Goal: Task Accomplishment & Management: Use online tool/utility

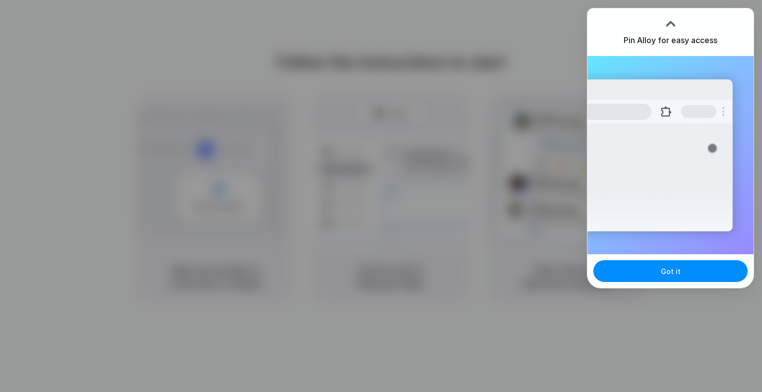
click at [476, 167] on div at bounding box center [381, 196] width 762 height 392
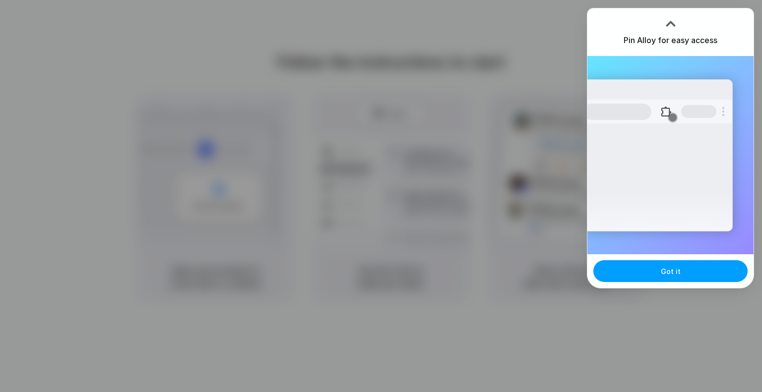
click at [668, 273] on span "Got it" at bounding box center [670, 271] width 20 height 10
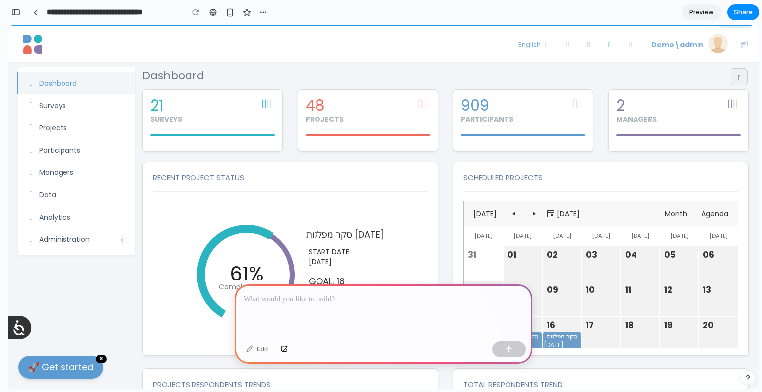
click at [355, 286] on div at bounding box center [384, 311] width 298 height 53
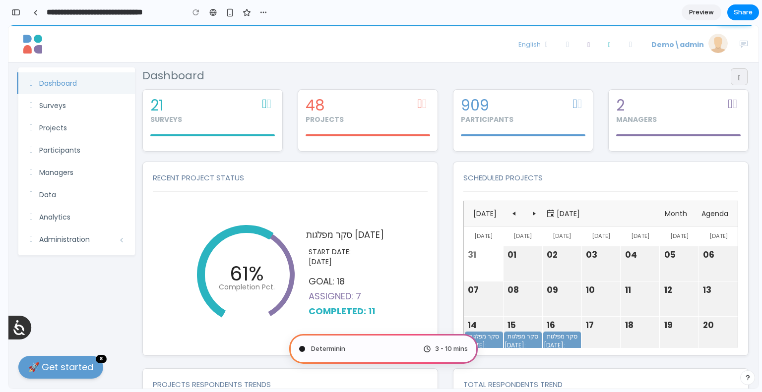
click at [700, 10] on span "Preview" at bounding box center [701, 12] width 25 height 10
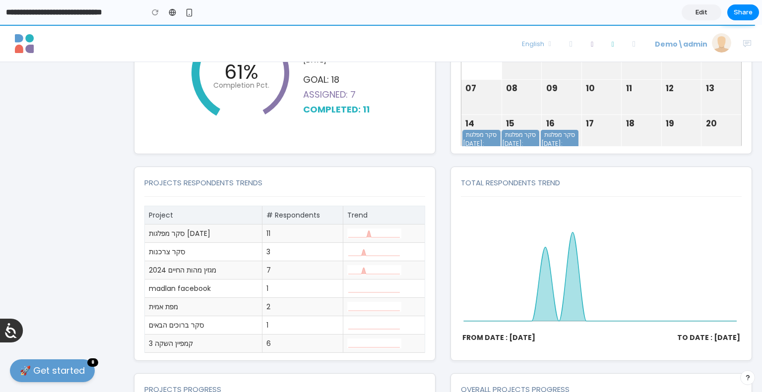
scroll to position [248, 0]
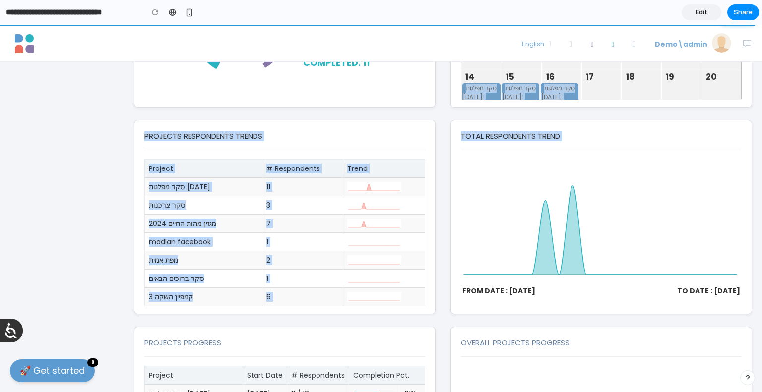
drag, startPoint x: 576, startPoint y: 135, endPoint x: 507, endPoint y: 179, distance: 82.3
click at [504, 181] on icon at bounding box center [599, 223] width 273 height 104
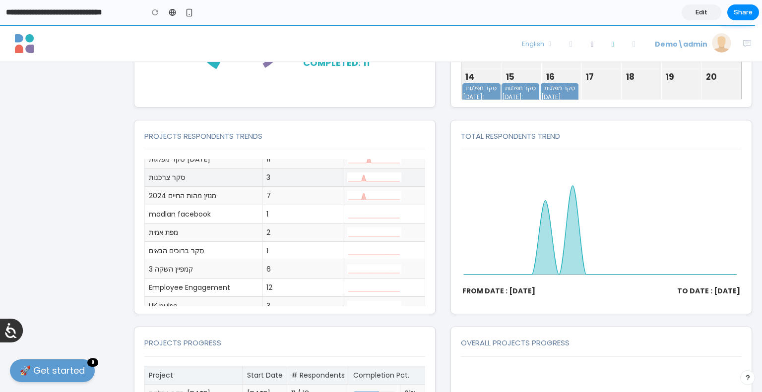
scroll to position [54, 0]
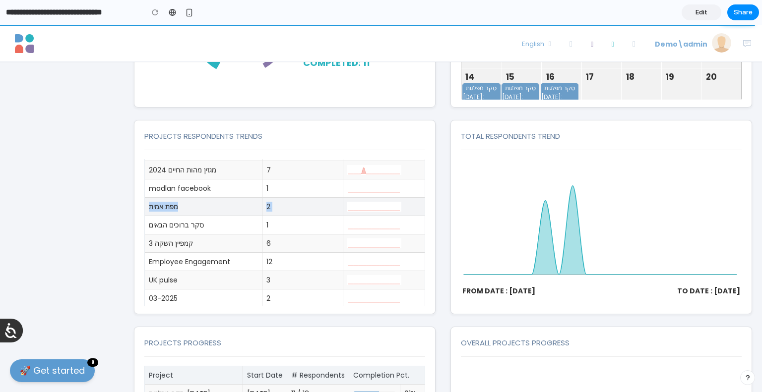
drag, startPoint x: 359, startPoint y: 201, endPoint x: 359, endPoint y: 208, distance: 6.5
click at [359, 205] on tbody "סקר מפלגות [DATE] סקר צרכנות 3 מגזין מהות החיים 2024 7 madlan facebook 1 2 1" at bounding box center [285, 215] width 280 height 183
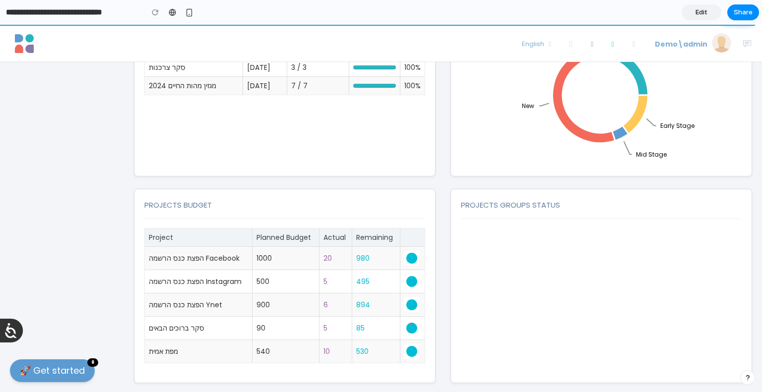
scroll to position [595, 0]
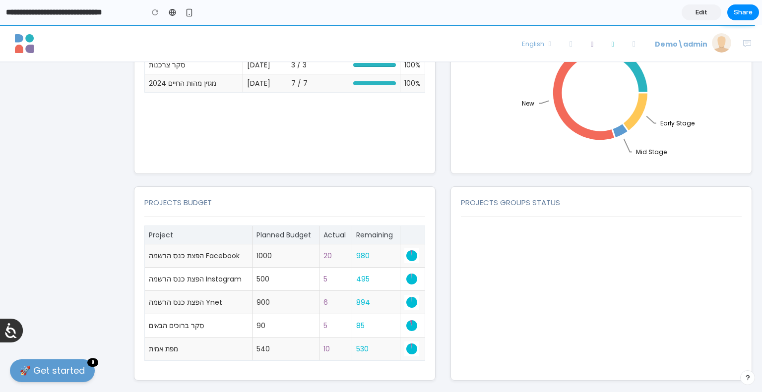
drag, startPoint x: 376, startPoint y: 184, endPoint x: 372, endPoint y: 201, distance: 17.3
drag, startPoint x: 371, startPoint y: 270, endPoint x: 325, endPoint y: 253, distance: 48.6
click at [325, 253] on tbody "הפצת כנס הרשמה Facebook 1000 20 980 הפצת כנס הרשמה Instagram 500 5 900 90 540" at bounding box center [285, 302] width 280 height 117
click at [512, 248] on div at bounding box center [601, 299] width 281 height 147
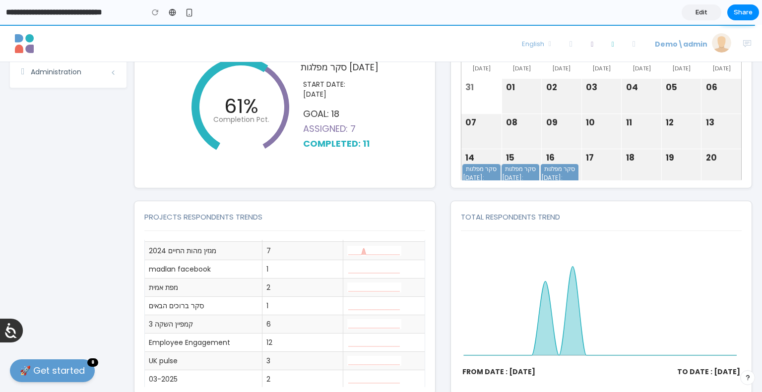
scroll to position [0, 0]
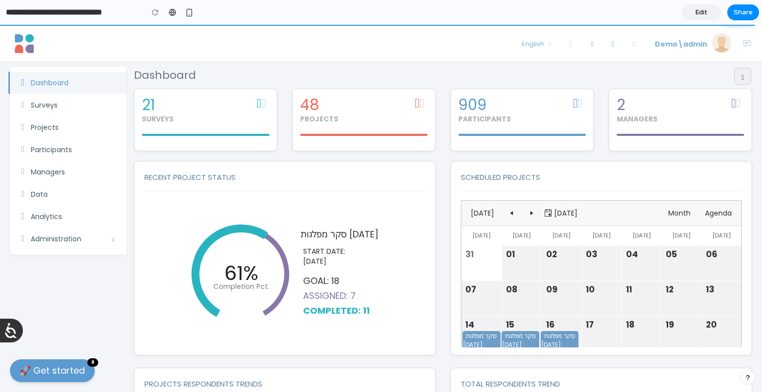
click at [694, 14] on link "Edit" at bounding box center [701, 12] width 40 height 16
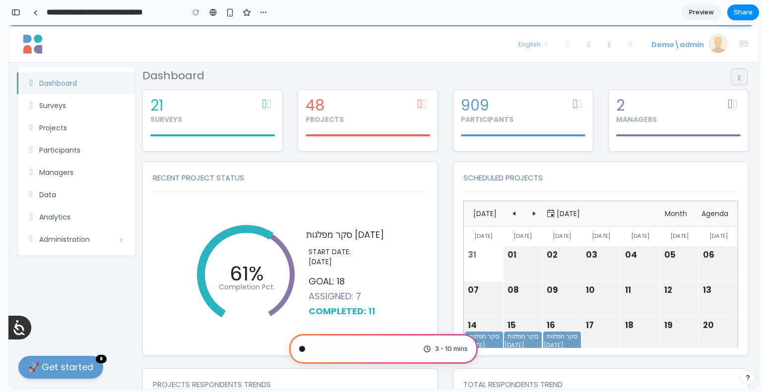
scroll to position [54, 0]
click at [234, 13] on div "button" at bounding box center [230, 12] width 8 height 8
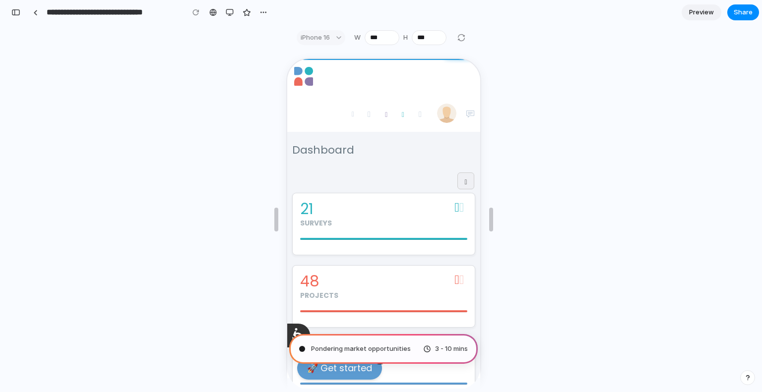
scroll to position [0, 0]
click at [228, 11] on div "button" at bounding box center [230, 12] width 8 height 8
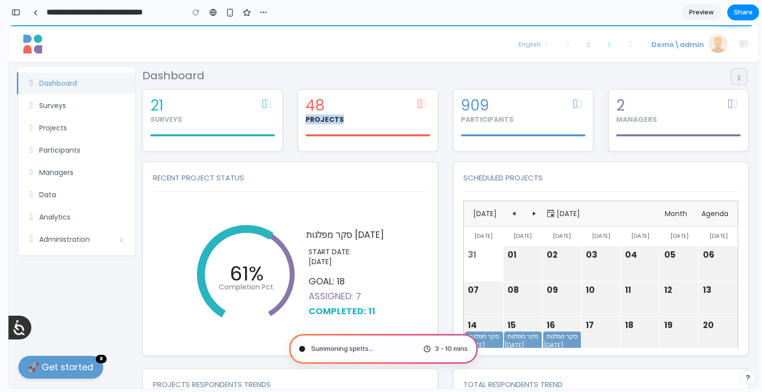
drag, startPoint x: 297, startPoint y: 117, endPoint x: 340, endPoint y: 114, distance: 42.7
click at [340, 114] on div "48 PROJECTS" at bounding box center [367, 125] width 155 height 72
click at [341, 113] on div "48 PROJECTS" at bounding box center [367, 110] width 124 height 27
click at [234, 13] on button "button" at bounding box center [229, 12] width 15 height 15
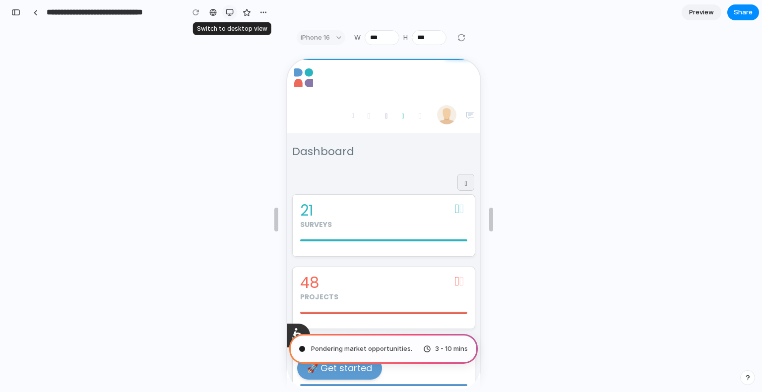
click at [231, 14] on div "button" at bounding box center [230, 12] width 8 height 8
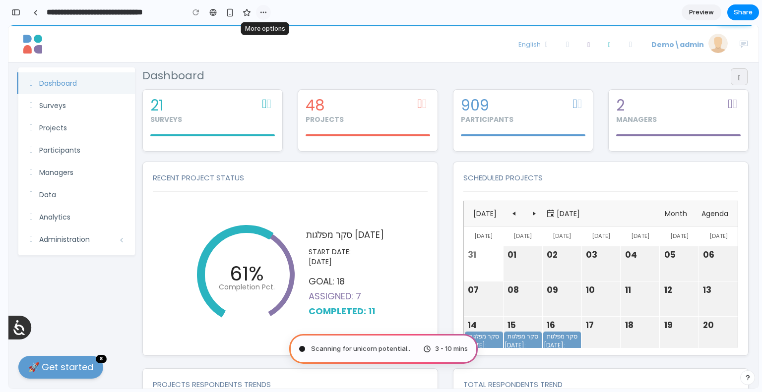
click at [261, 13] on div "button" at bounding box center [263, 12] width 8 height 8
click at [232, 46] on div "Duplicate Delete" at bounding box center [381, 196] width 762 height 392
click at [18, 14] on div "button" at bounding box center [15, 12] width 9 height 7
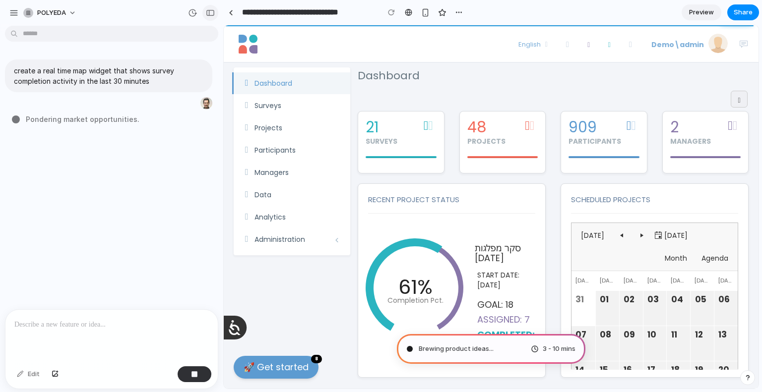
click at [215, 13] on button "button" at bounding box center [210, 13] width 16 height 16
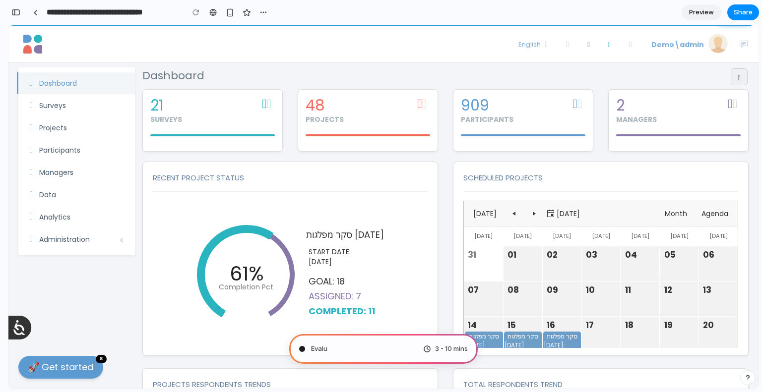
type input "**********"
